Goal: Task Accomplishment & Management: Use online tool/utility

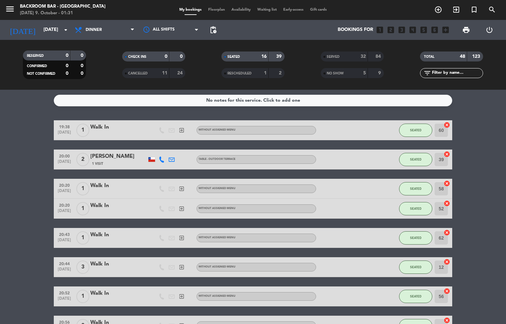
click at [201, 12] on div "My bookings Floorplan Availability Waiting list Early-access Gift cards" at bounding box center [253, 10] width 154 height 6
click at [199, 15] on span at bounding box center [190, 14] width 29 height 1
click at [222, 10] on span "Floorplan" at bounding box center [216, 10] width 23 height 4
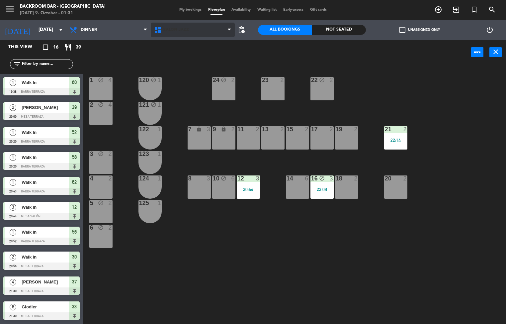
click at [161, 29] on icon at bounding box center [159, 30] width 10 height 8
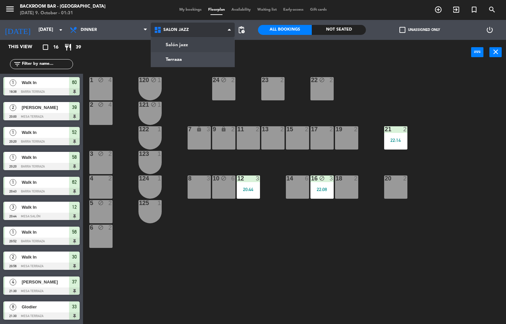
click at [164, 50] on ng-component "menu Backroom Bar - [GEOGRAPHIC_DATA] [DATE] 9. October - 01:31 My bookings Flo…" at bounding box center [253, 162] width 506 height 324
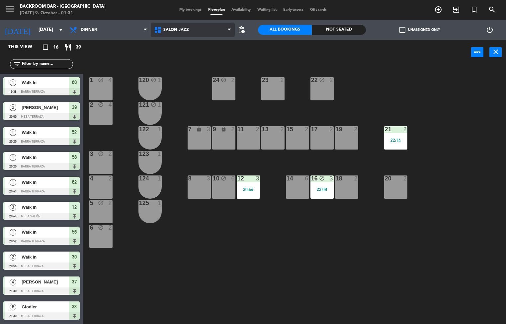
click at [162, 29] on icon at bounding box center [159, 30] width 10 height 8
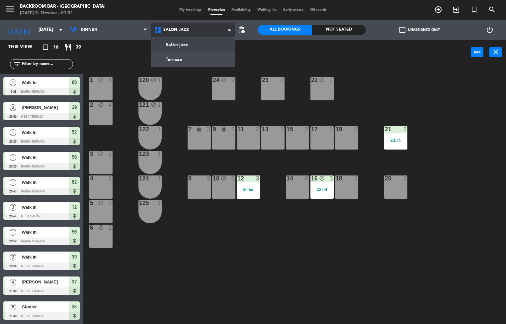
click at [170, 58] on ng-component "menu Backroom Bar - [GEOGRAPHIC_DATA] [DATE] 9. October - 01:31 My bookings Flo…" at bounding box center [253, 162] width 506 height 324
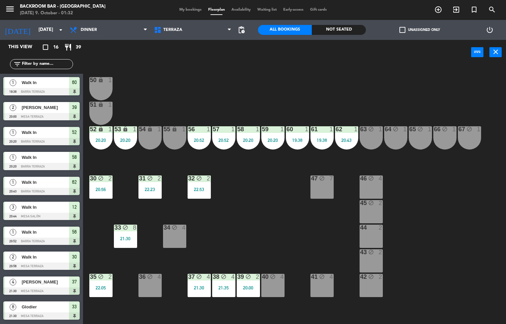
click at [128, 234] on div "33 block 8 21:30" at bounding box center [125, 236] width 23 height 23
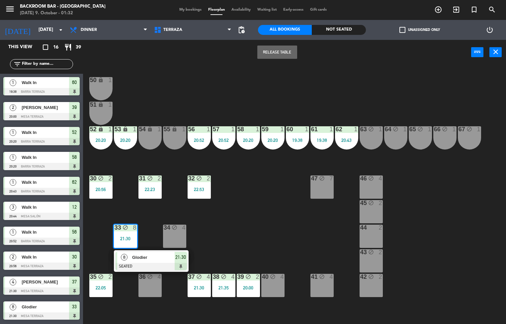
click at [165, 260] on span "Glodier" at bounding box center [153, 257] width 43 height 7
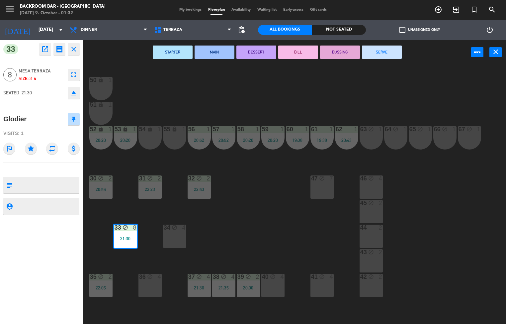
click at [382, 51] on button "SERVE" at bounding box center [382, 52] width 40 height 13
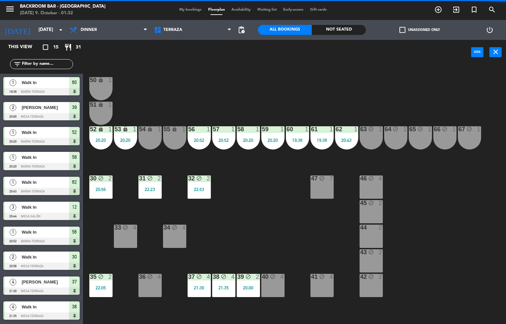
click at [160, 180] on div "2" at bounding box center [160, 178] width 4 height 6
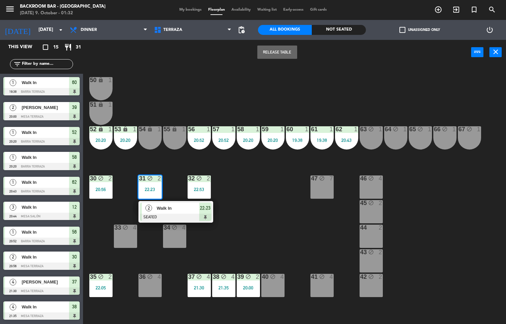
click at [202, 211] on span "22:23" at bounding box center [205, 208] width 11 height 8
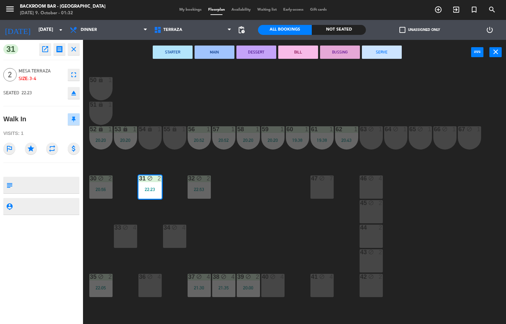
click at [362, 52] on button "SERVE" at bounding box center [382, 52] width 40 height 13
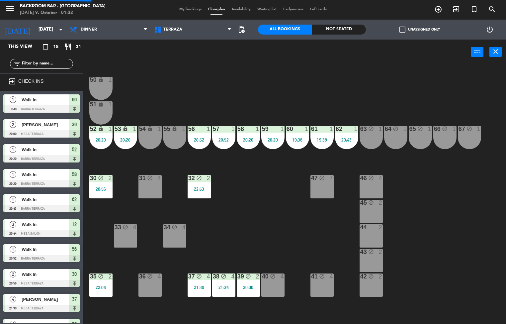
scroll to position [90, 0]
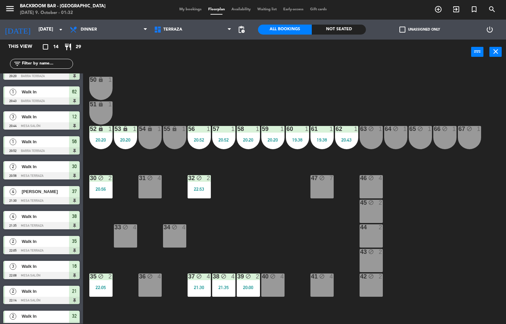
click at [110, 189] on div "20:56" at bounding box center [100, 189] width 23 height 5
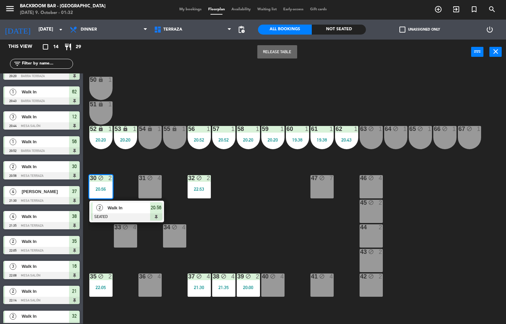
click at [137, 208] on span "Walk In" at bounding box center [129, 207] width 43 height 7
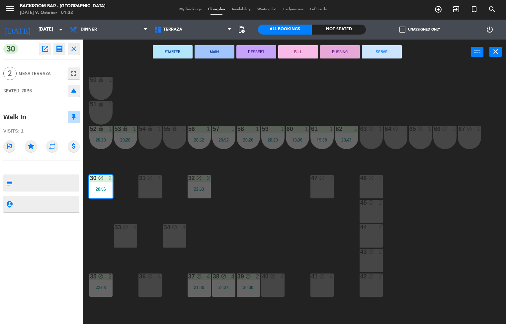
click at [376, 53] on button "SERVE" at bounding box center [382, 51] width 40 height 13
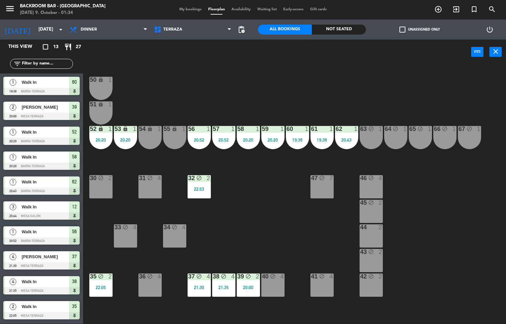
click at [187, 11] on span "My bookings" at bounding box center [190, 10] width 29 height 4
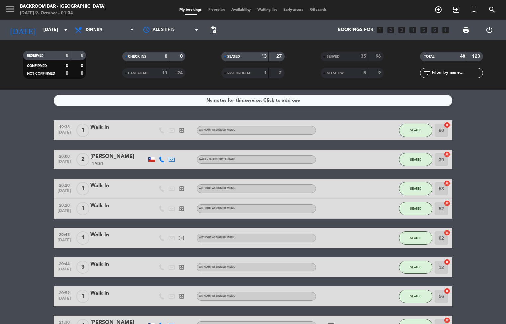
click at [351, 56] on div "SERVED" at bounding box center [338, 57] width 31 height 8
click at [252, 53] on div "SEATED" at bounding box center [238, 57] width 31 height 8
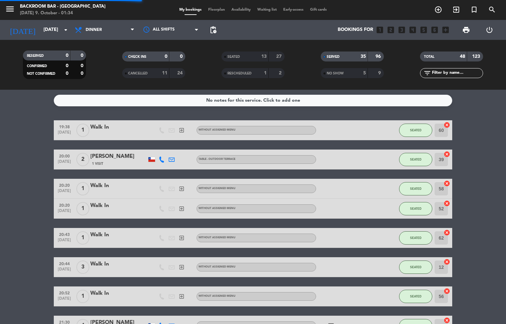
click at [160, 57] on div "0" at bounding box center [161, 57] width 13 height 8
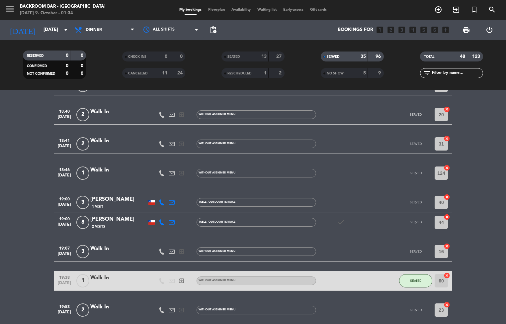
scroll to position [65, 0]
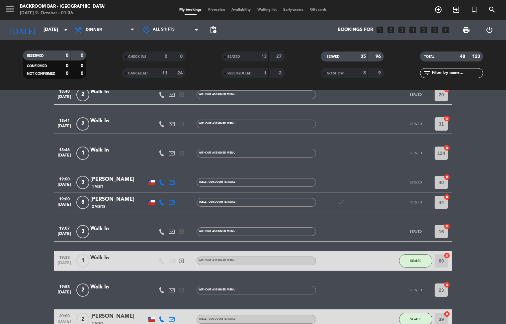
click at [207, 10] on span "Floorplan" at bounding box center [216, 10] width 23 height 4
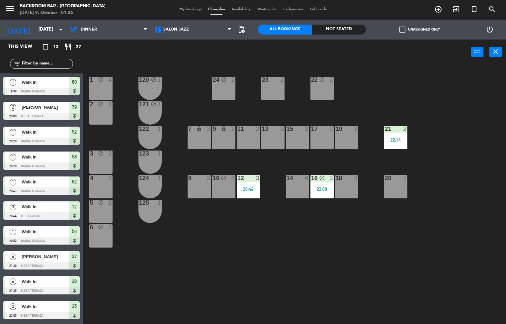
click at [324, 187] on div "22:08" at bounding box center [322, 189] width 23 height 5
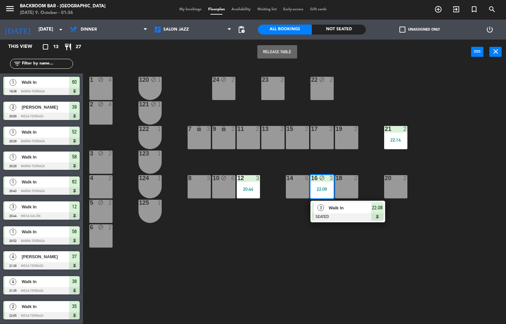
click at [322, 214] on div at bounding box center [347, 216] width 71 height 7
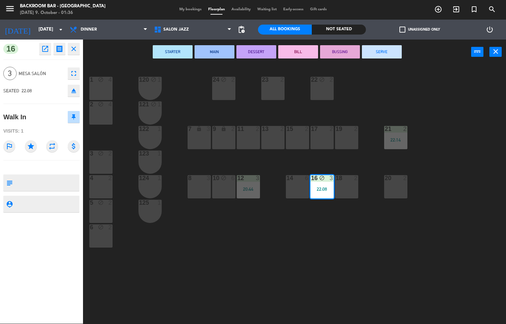
click at [382, 51] on button "SERVE" at bounding box center [382, 51] width 40 height 13
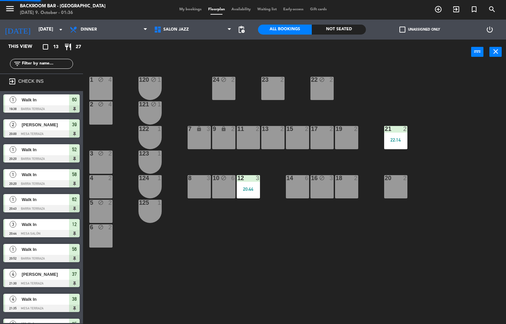
scroll to position [48, 0]
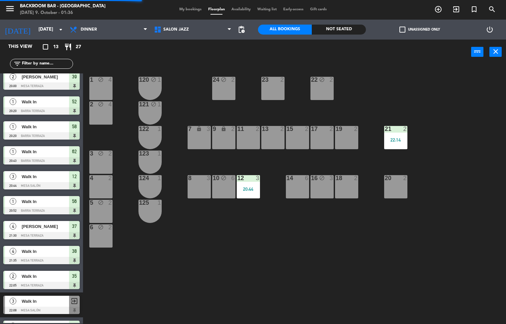
click at [252, 189] on div "20:44" at bounding box center [248, 189] width 23 height 5
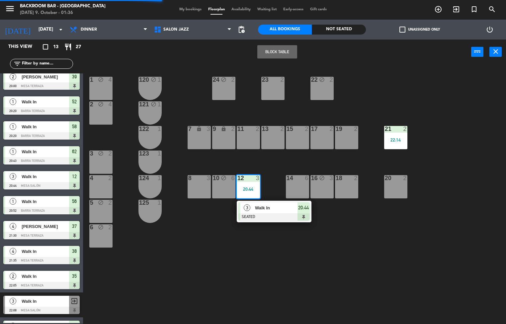
click at [264, 219] on div at bounding box center [274, 216] width 71 height 7
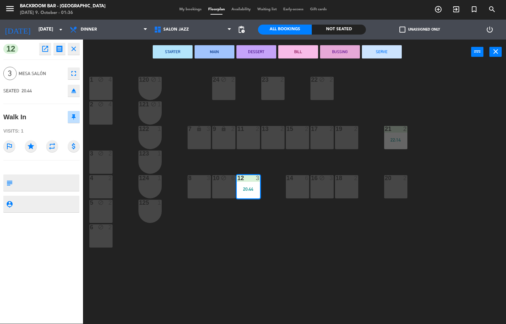
click at [384, 51] on button "SERVE" at bounding box center [382, 51] width 40 height 13
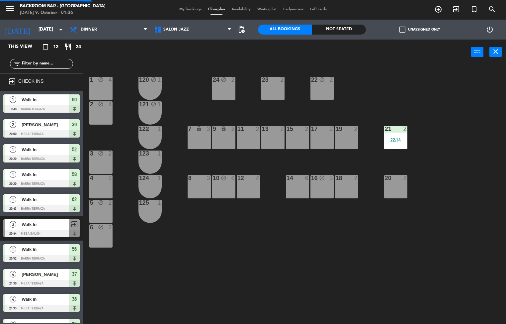
click at [398, 131] on div at bounding box center [395, 129] width 11 height 6
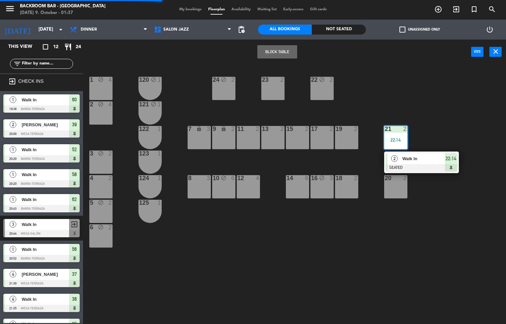
click at [395, 165] on div at bounding box center [421, 167] width 71 height 7
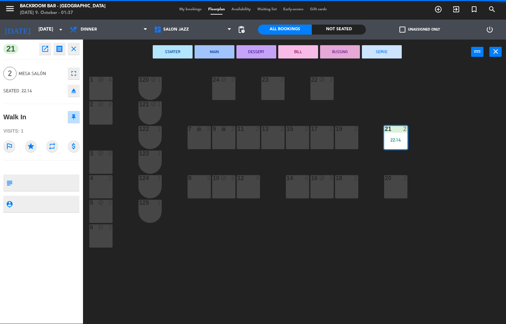
click at [388, 52] on button "SERVE" at bounding box center [382, 51] width 40 height 13
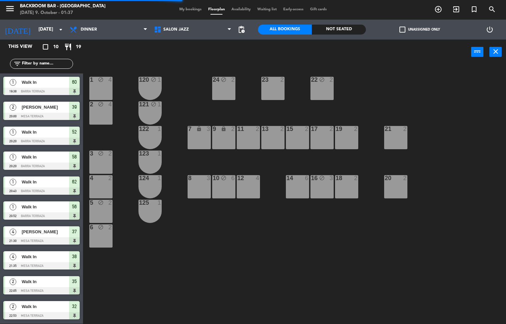
scroll to position [0, 0]
click at [176, 29] on span "Salón jazz" at bounding box center [176, 29] width 26 height 5
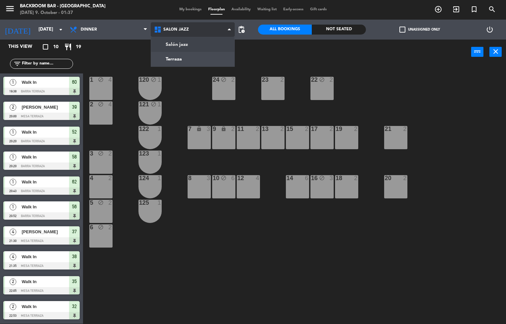
click at [192, 55] on ng-component "menu Backroom Bar - [GEOGRAPHIC_DATA] [DATE] 9. October - 01:37 My bookings Flo…" at bounding box center [253, 162] width 506 height 324
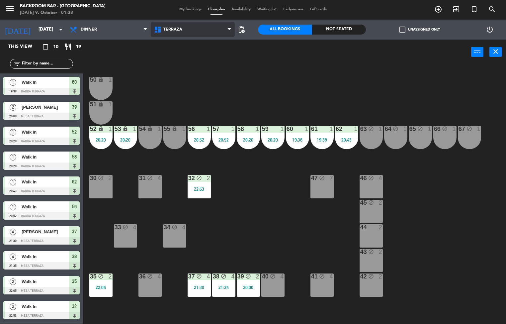
click at [206, 28] on span "Terraza" at bounding box center [193, 29] width 84 height 15
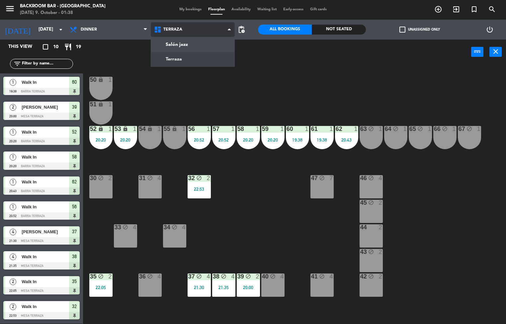
click at [210, 44] on ng-component "menu Backroom Bar - [GEOGRAPHIC_DATA] [DATE] 9. October - 01:38 My bookings Flo…" at bounding box center [253, 162] width 506 height 324
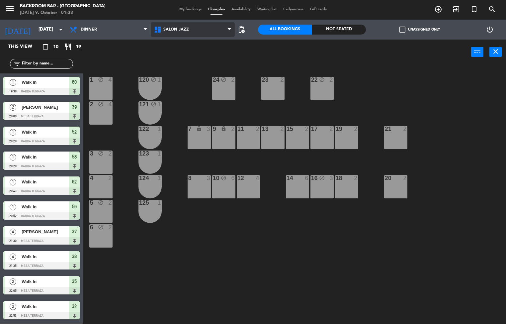
click at [212, 29] on span "Salón jazz" at bounding box center [193, 29] width 84 height 15
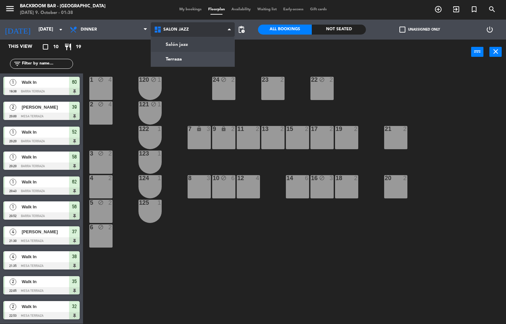
click at [202, 57] on ng-component "menu Backroom Bar - [GEOGRAPHIC_DATA] [DATE] 9. October - 01:38 My bookings Flo…" at bounding box center [253, 162] width 506 height 324
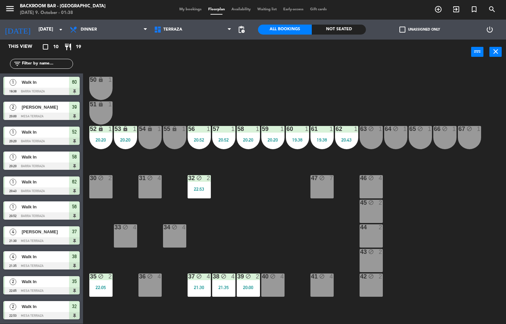
click at [190, 9] on span "My bookings" at bounding box center [190, 10] width 29 height 4
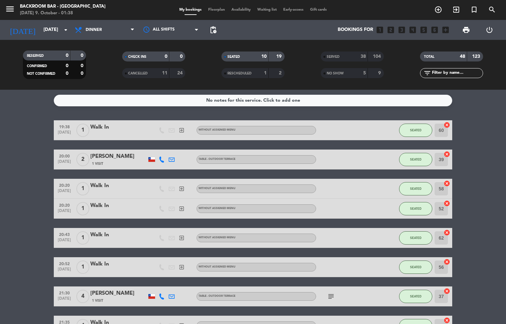
click at [347, 55] on div "SERVED" at bounding box center [338, 57] width 31 height 8
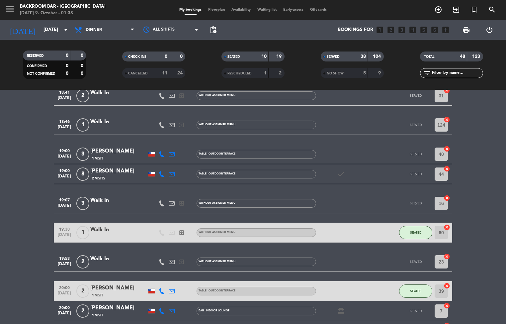
scroll to position [91, 0]
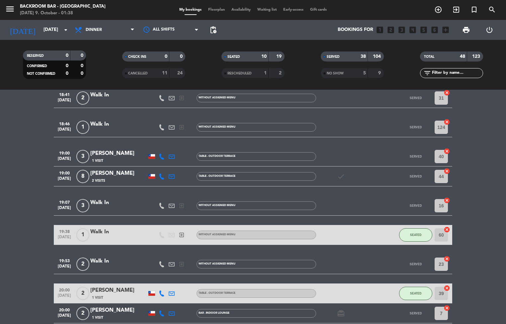
click at [213, 10] on span "Floorplan" at bounding box center [216, 10] width 23 height 4
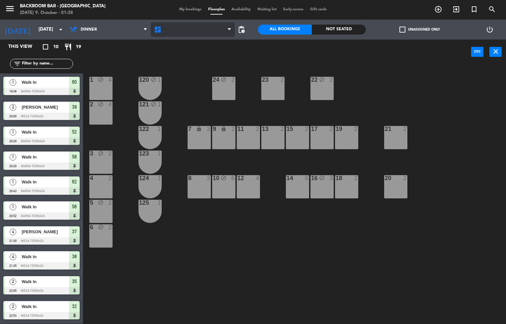
click at [182, 24] on span "Salón jazz" at bounding box center [193, 29] width 84 height 15
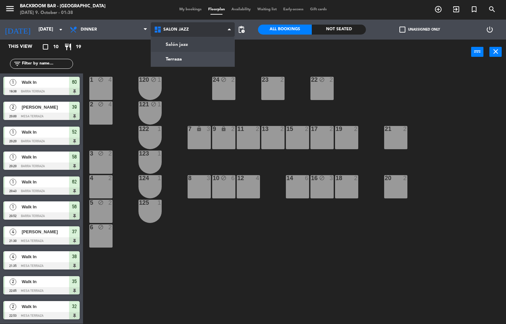
click at [189, 57] on ng-component "menu Backroom Bar - [GEOGRAPHIC_DATA] [DATE] 9. October - 01:38 My bookings Flo…" at bounding box center [253, 162] width 506 height 324
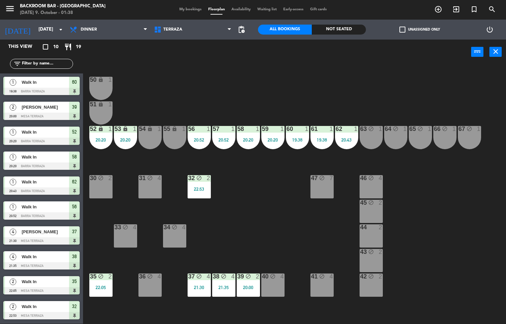
click at [329, 129] on div "1" at bounding box center [333, 129] width 11 height 6
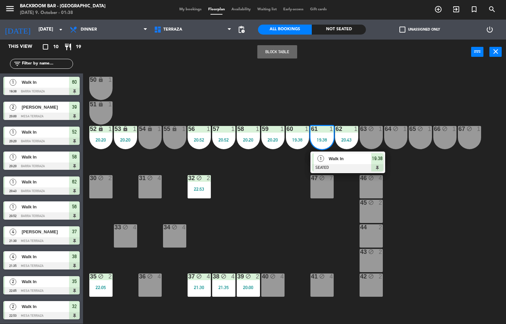
click at [350, 148] on div "62 1 20:43" at bounding box center [346, 137] width 23 height 23
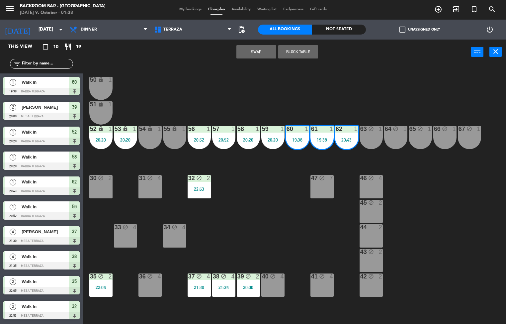
click at [321, 129] on div at bounding box center [322, 129] width 11 height 6
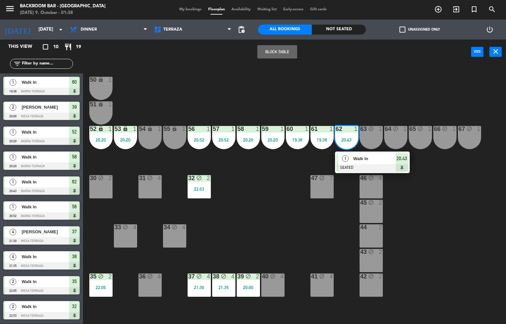
click at [264, 189] on div "50 lock 1 51 lock 1 52 lock 1 20:20 53 lock 1 20:20 54 lock 1 55 lock 1 56 1 20…" at bounding box center [297, 194] width 418 height 259
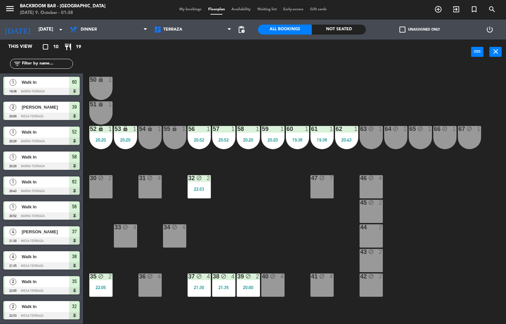
click at [347, 140] on div "20:43" at bounding box center [346, 140] width 23 height 5
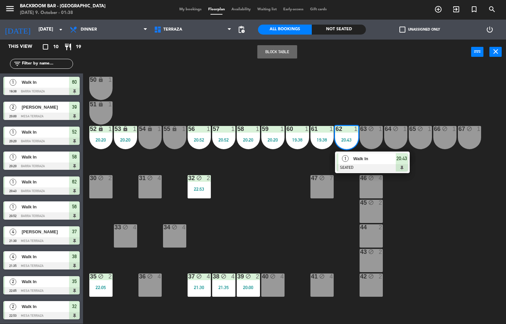
click at [352, 168] on div at bounding box center [372, 167] width 71 height 7
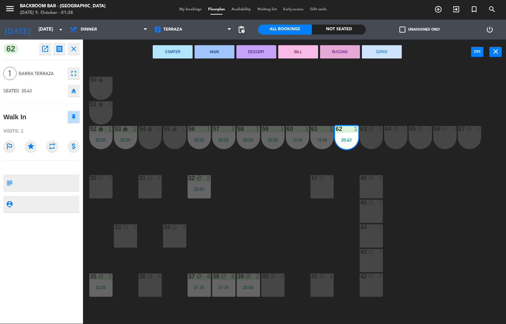
click at [382, 51] on button "SERVE" at bounding box center [382, 51] width 40 height 13
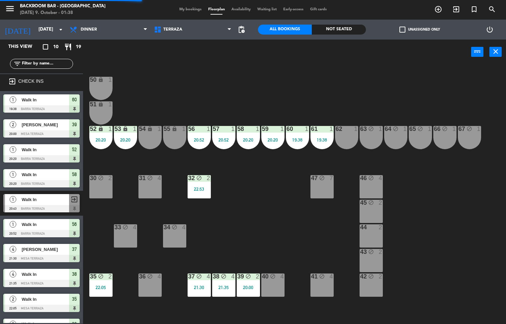
click at [319, 140] on div "19:38" at bounding box center [322, 140] width 23 height 5
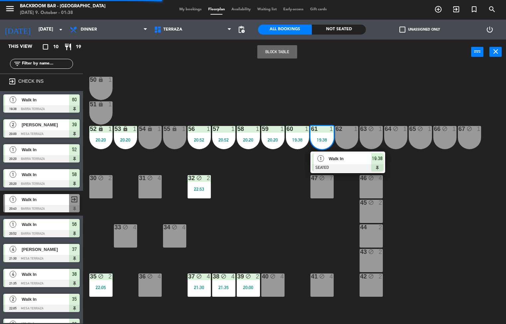
click at [328, 164] on div at bounding box center [347, 167] width 71 height 7
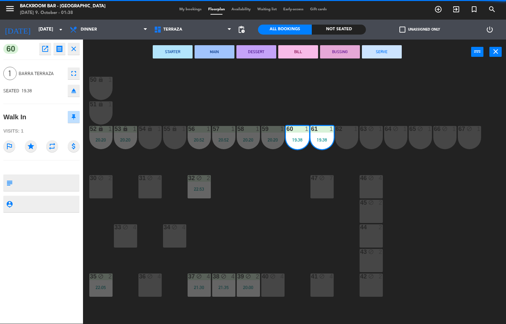
click at [380, 51] on button "SERVE" at bounding box center [382, 51] width 40 height 13
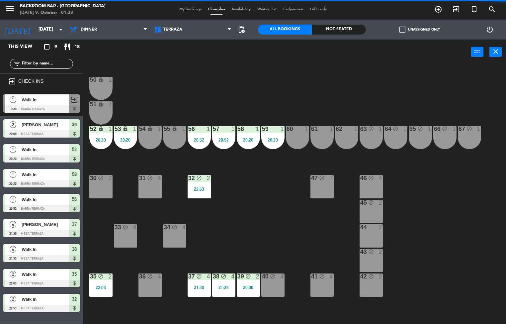
click at [101, 129] on icon "lock" at bounding box center [101, 129] width 6 height 6
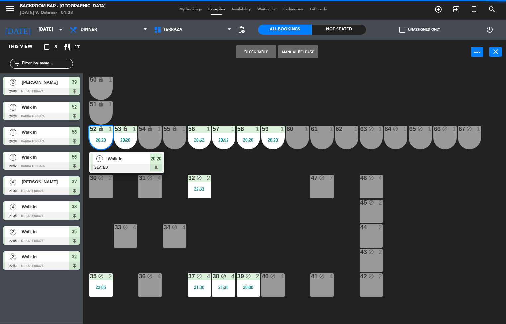
click at [137, 164] on div at bounding box center [126, 167] width 71 height 7
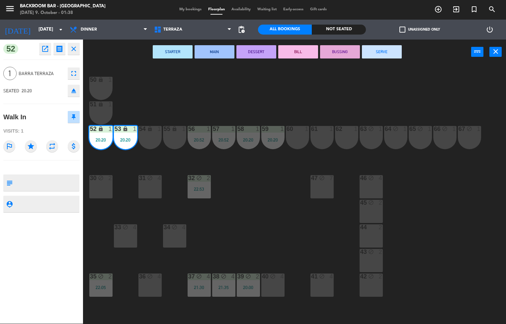
click at [395, 54] on button "SERVE" at bounding box center [382, 51] width 40 height 13
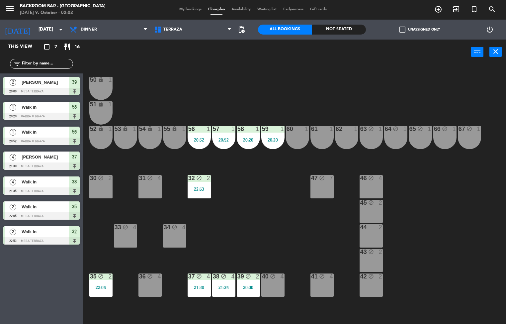
click at [202, 287] on div "21:30" at bounding box center [199, 287] width 23 height 5
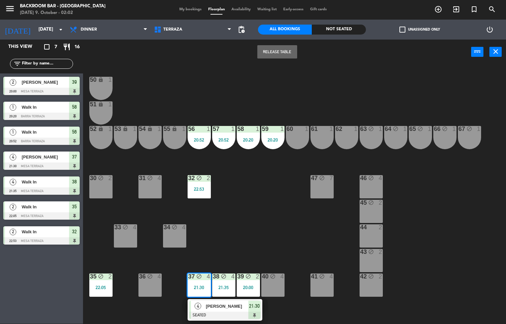
click at [228, 313] on div at bounding box center [224, 315] width 71 height 7
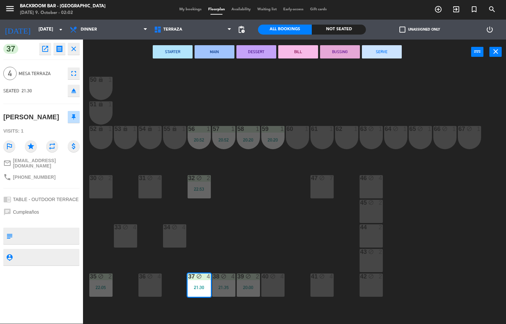
click at [395, 57] on button "SERVE" at bounding box center [382, 51] width 40 height 13
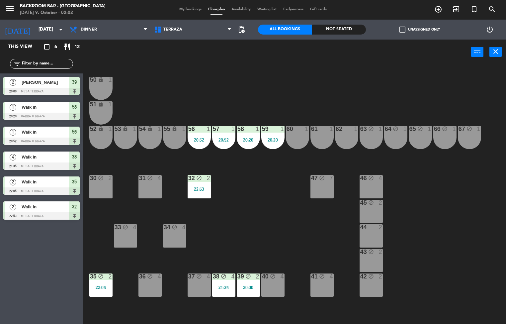
click at [272, 129] on div at bounding box center [272, 129] width 11 height 6
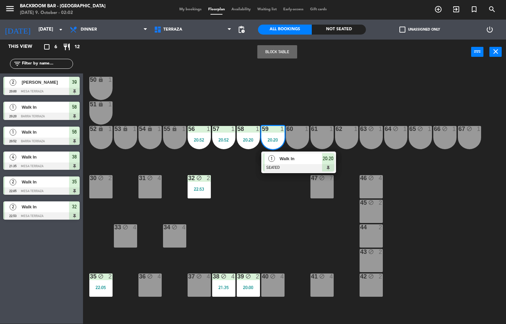
click at [288, 162] on span "Walk In" at bounding box center [301, 158] width 43 height 7
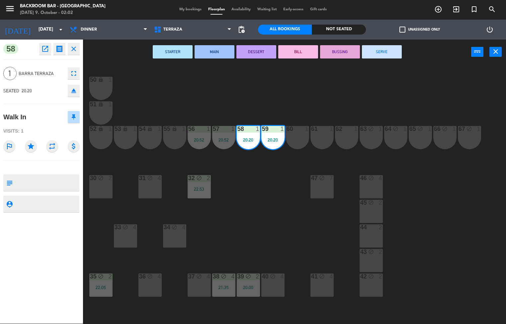
click at [389, 53] on button "SERVE" at bounding box center [382, 51] width 40 height 13
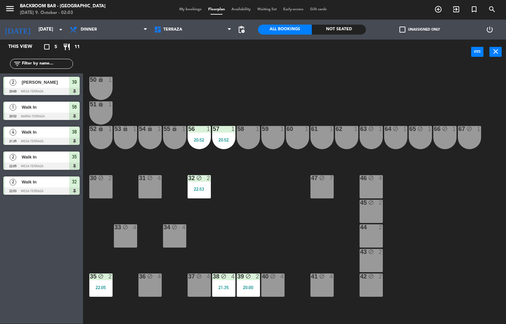
click at [200, 191] on div "32 block 2 22:53" at bounding box center [199, 186] width 23 height 23
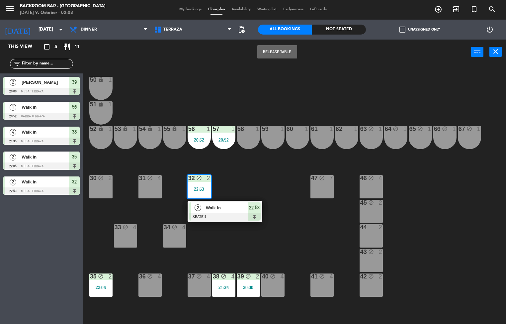
click at [282, 238] on div "50 lock 1 51 lock 1 52 lock 1 53 lock 1 54 lock 1 55 lock 1 56 1 20:52 61 1 63 …" at bounding box center [297, 194] width 418 height 259
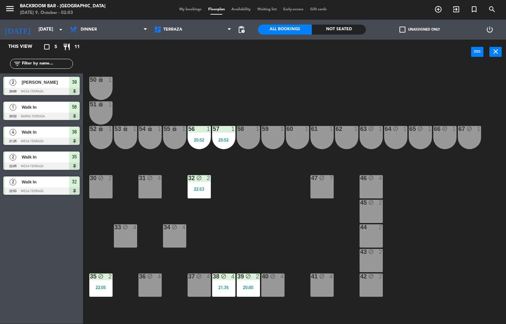
click at [219, 140] on div "20:52" at bounding box center [223, 140] width 23 height 5
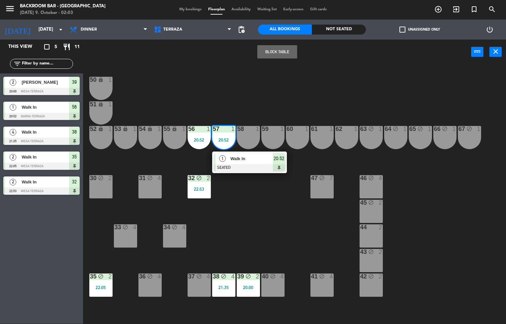
click at [245, 169] on div at bounding box center [249, 167] width 71 height 7
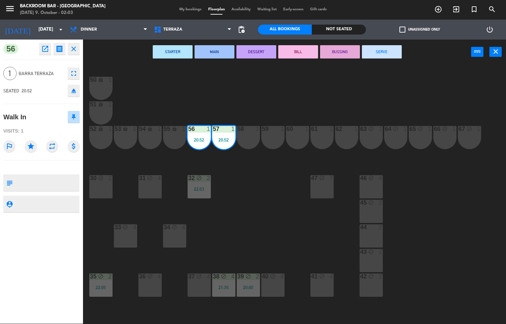
click at [381, 52] on button "SERVE" at bounding box center [382, 51] width 40 height 13
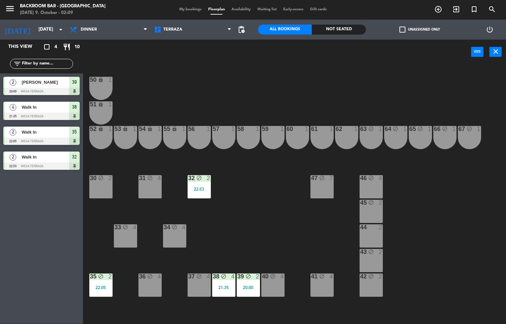
click at [205, 187] on div "22:53" at bounding box center [199, 189] width 23 height 5
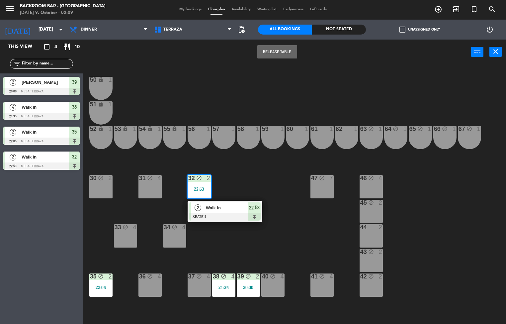
click at [228, 207] on span "Walk In" at bounding box center [227, 207] width 43 height 7
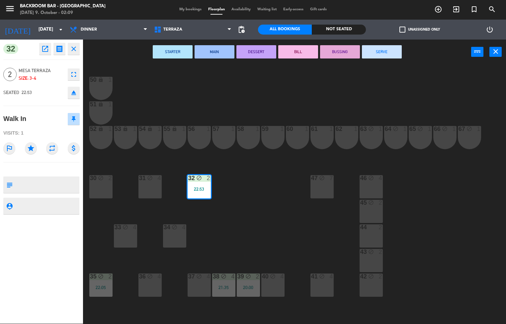
click at [269, 237] on div "50 lock 1 51 lock 1 52 lock 1 53 lock 1 54 lock 1 55 lock 1 56 1 61 1 63 block …" at bounding box center [297, 194] width 418 height 259
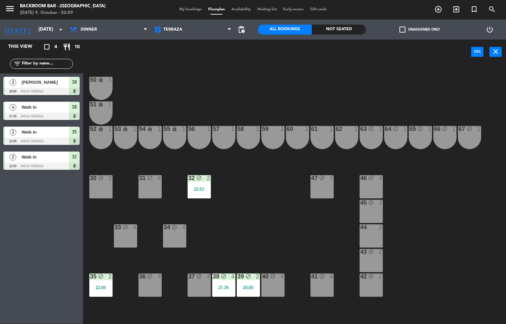
click at [310, 220] on div "50 lock 1 51 lock 1 52 lock 1 53 lock 1 54 lock 1 55 lock 1 56 1 61 1 63 block …" at bounding box center [297, 194] width 418 height 259
click at [107, 287] on div "22:05" at bounding box center [100, 287] width 23 height 5
click at [285, 212] on div "50 lock 1 51 lock 1 52 lock 1 53 lock 1 54 lock 1 55 lock 1 56 1 61 1 63 block …" at bounding box center [297, 194] width 418 height 259
click at [248, 276] on icon "block" at bounding box center [249, 276] width 6 height 6
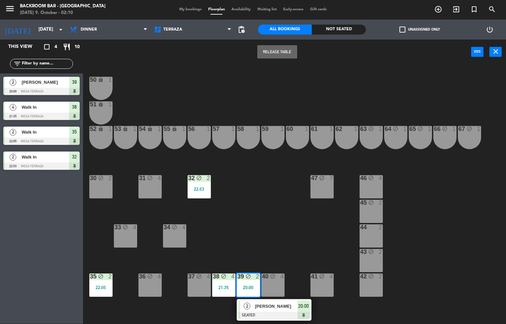
click at [269, 308] on span "[PERSON_NAME]" at bounding box center [276, 306] width 43 height 7
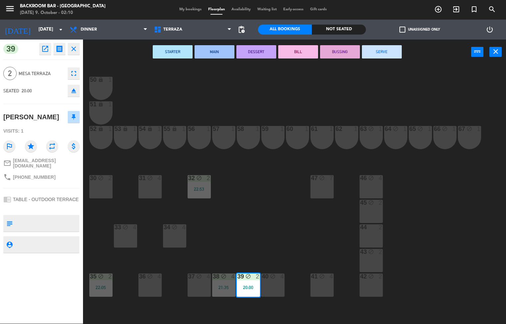
click at [392, 50] on button "SERVE" at bounding box center [382, 51] width 40 height 13
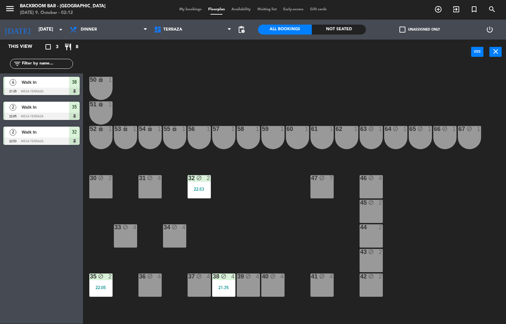
click at [224, 276] on icon "block" at bounding box center [224, 276] width 6 height 6
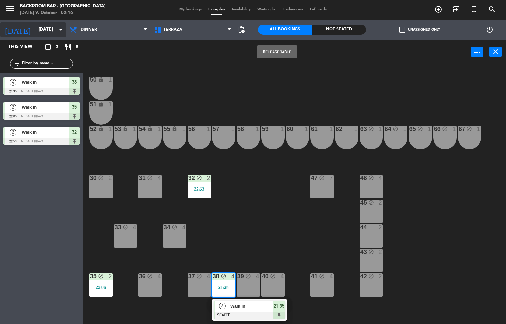
click at [52, 29] on input "[DATE]" at bounding box center [66, 30] width 63 height 12
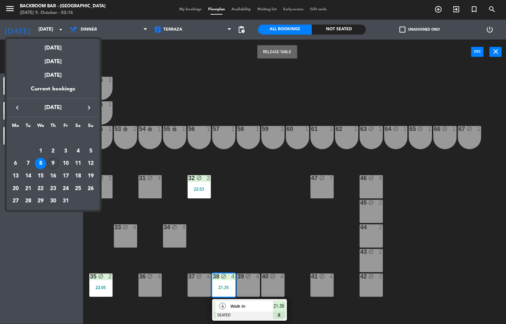
click at [54, 166] on div "9" at bounding box center [53, 163] width 11 height 11
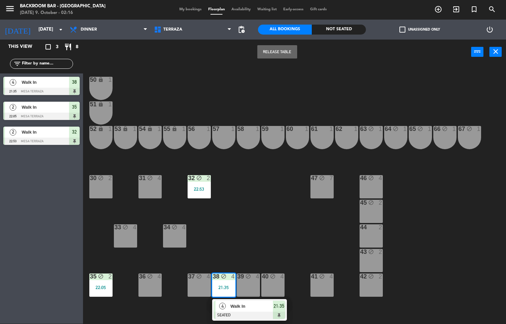
type input "[DATE]"
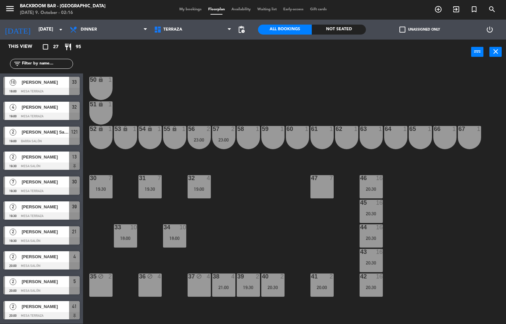
click at [267, 144] on div "59 1" at bounding box center [273, 137] width 23 height 23
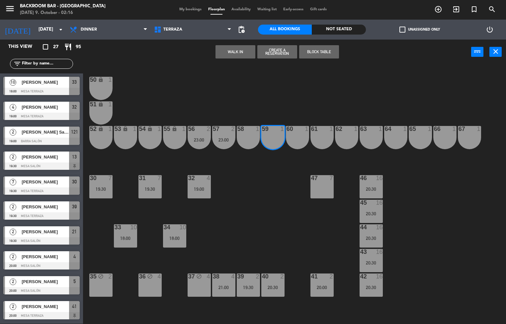
click at [281, 53] on button "Create a Reservation" at bounding box center [278, 51] width 40 height 13
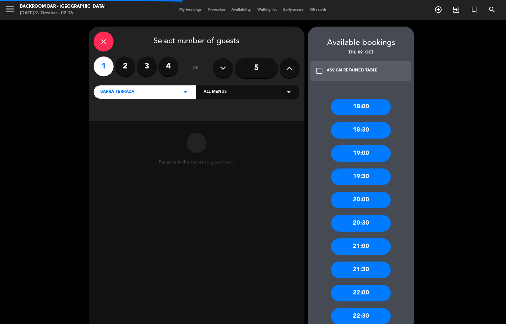
click at [126, 72] on label "2" at bounding box center [125, 66] width 20 height 20
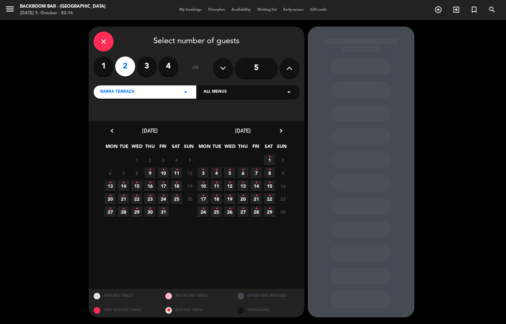
click at [150, 173] on icon "•" at bounding box center [150, 169] width 2 height 11
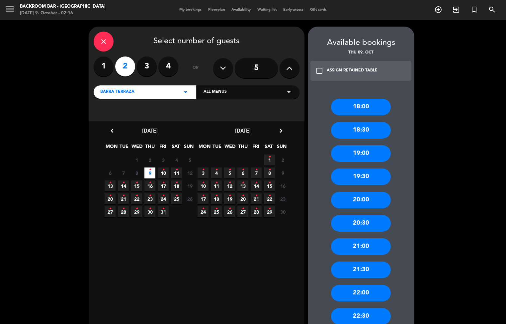
click at [363, 247] on div "21:00" at bounding box center [361, 246] width 60 height 17
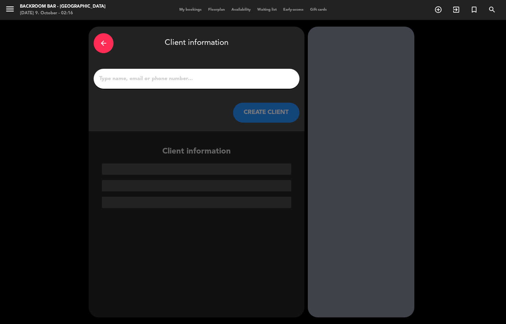
click at [210, 80] on input "1" at bounding box center [197, 78] width 196 height 9
click at [220, 269] on div "arrow_back Client information CREATE CLIENT Client information" at bounding box center [197, 172] width 216 height 291
click at [158, 79] on input "1" at bounding box center [197, 78] width 196 height 9
click at [256, 77] on input "1" at bounding box center [197, 78] width 196 height 9
click at [104, 41] on icon "arrow_back" at bounding box center [104, 43] width 8 height 8
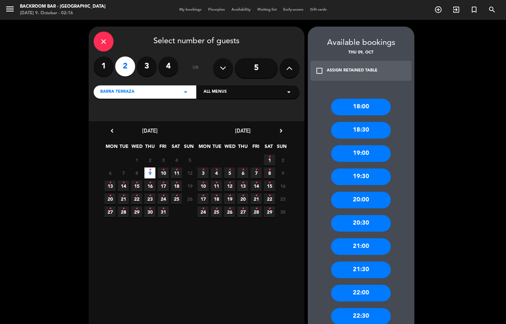
click at [38, 247] on div "close Select number of guests 1 2 3 4 or 5 Barra Terraza arrow_drop_down All me…" at bounding box center [253, 216] width 506 height 393
click at [103, 42] on icon "close" at bounding box center [104, 42] width 8 height 8
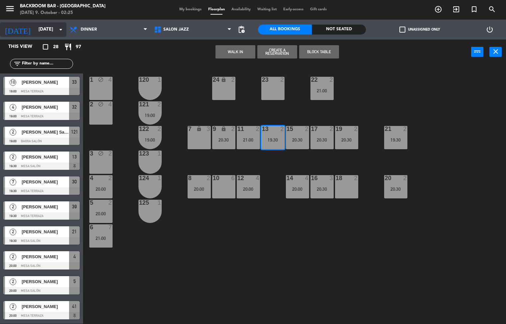
click at [41, 31] on input "[DATE]" at bounding box center [66, 30] width 63 height 12
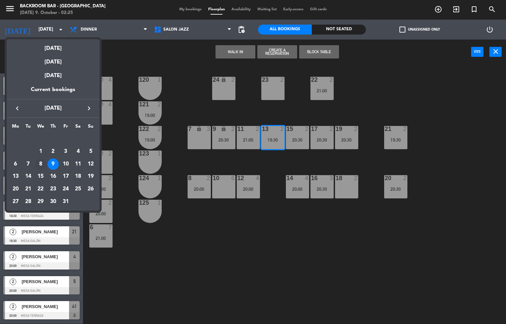
click at [42, 165] on div "8" at bounding box center [40, 163] width 11 height 11
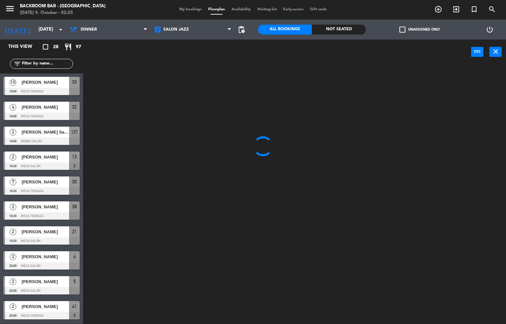
type input "[DATE]"
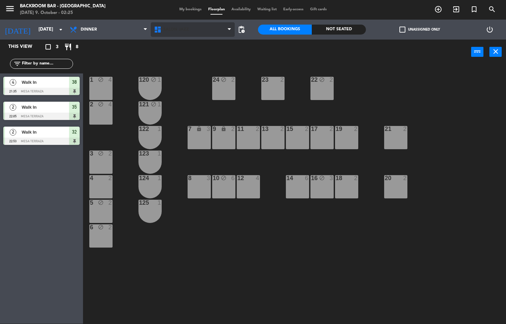
click at [177, 29] on span "Salón jazz" at bounding box center [176, 29] width 26 height 5
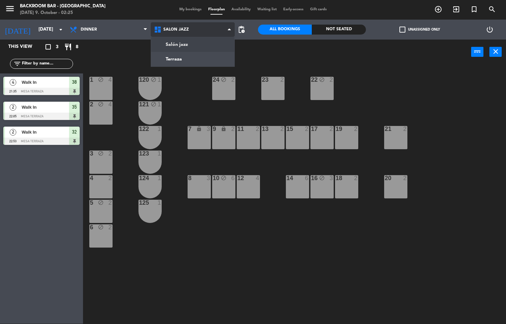
click at [182, 62] on ng-component "menu Backroom Bar - [GEOGRAPHIC_DATA] [DATE] 9. October - 02:25 My bookings Flo…" at bounding box center [253, 162] width 506 height 324
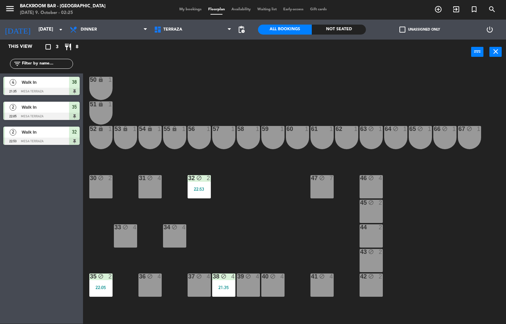
click at [101, 287] on div "22:05" at bounding box center [100, 287] width 23 height 5
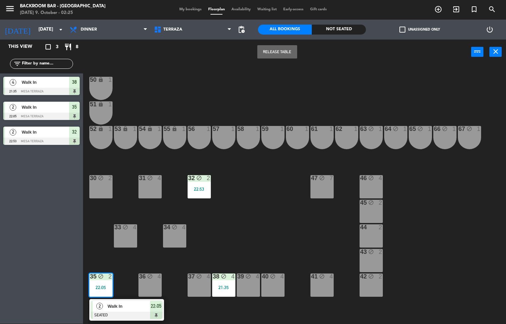
click at [125, 319] on div at bounding box center [126, 315] width 71 height 7
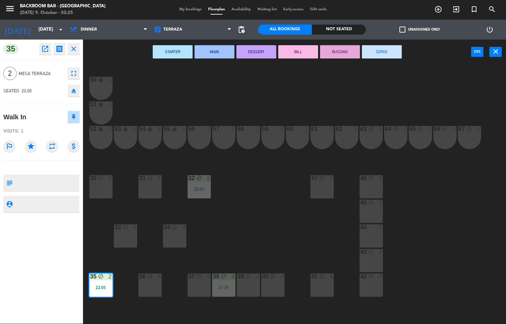
click at [396, 55] on button "SERVE" at bounding box center [382, 51] width 40 height 13
